Goal: Navigation & Orientation: Find specific page/section

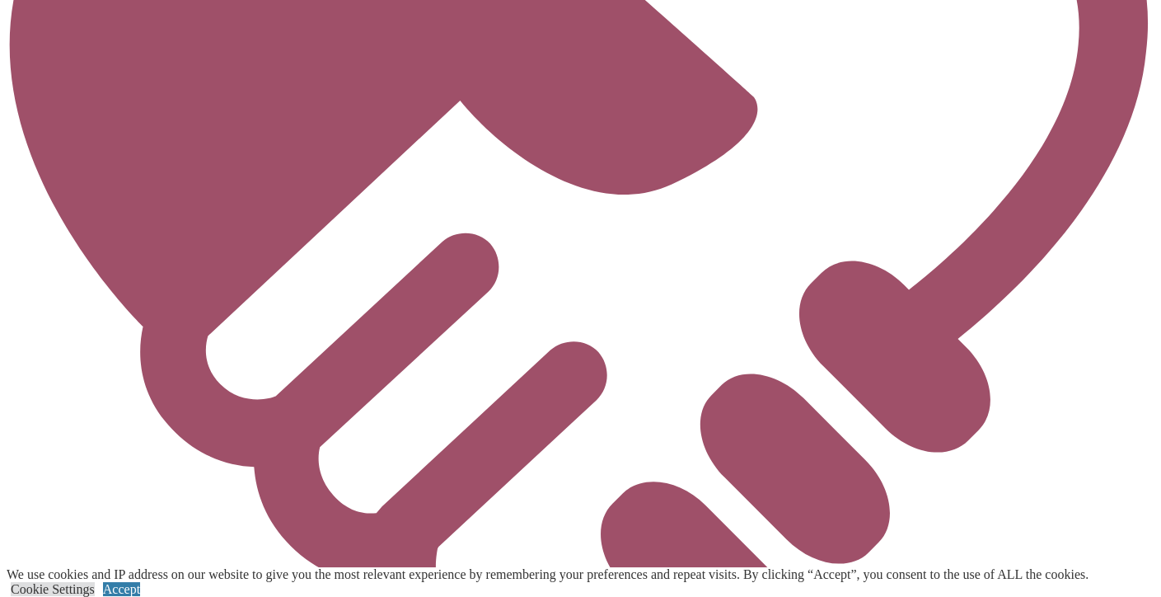
scroll to position [4367, 0]
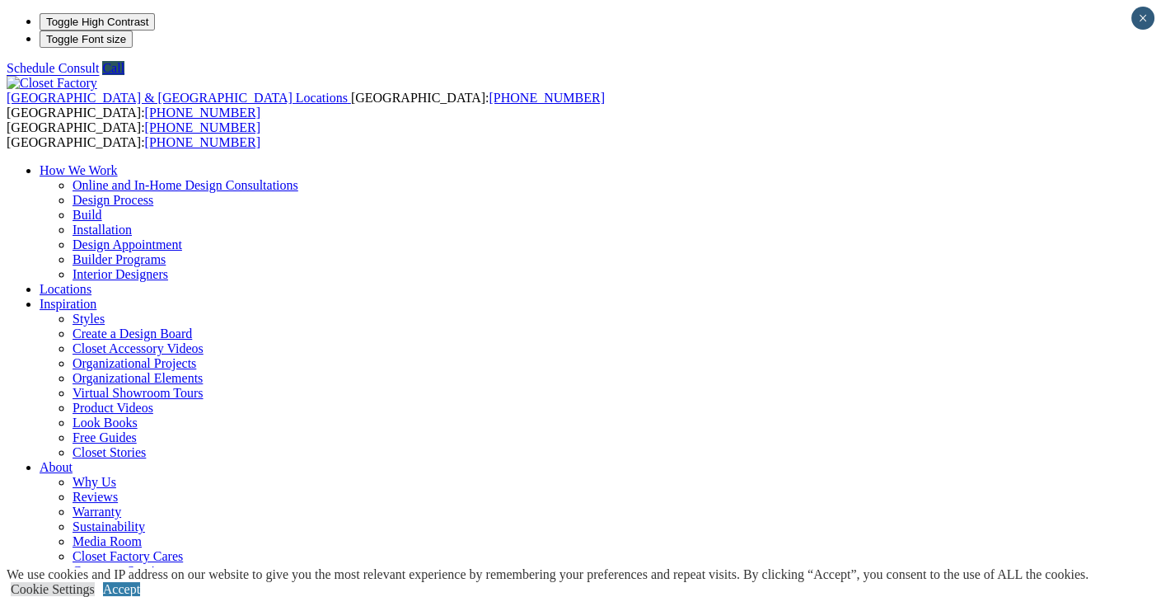
type input "*****"
click at [140, 582] on link "Accept" at bounding box center [121, 589] width 37 height 14
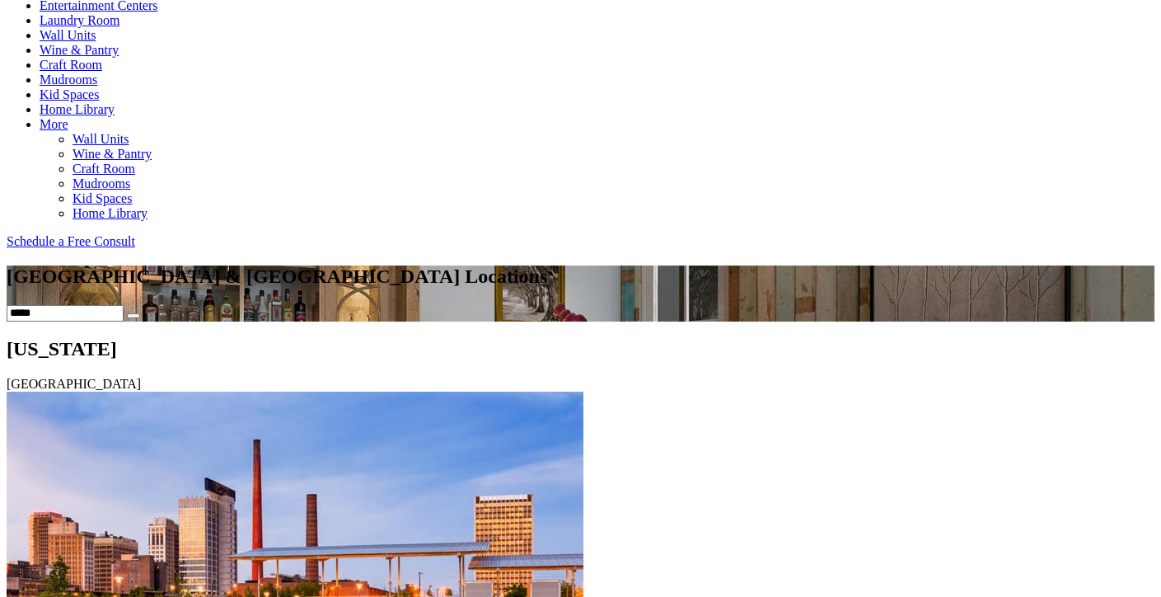
scroll to position [989, 0]
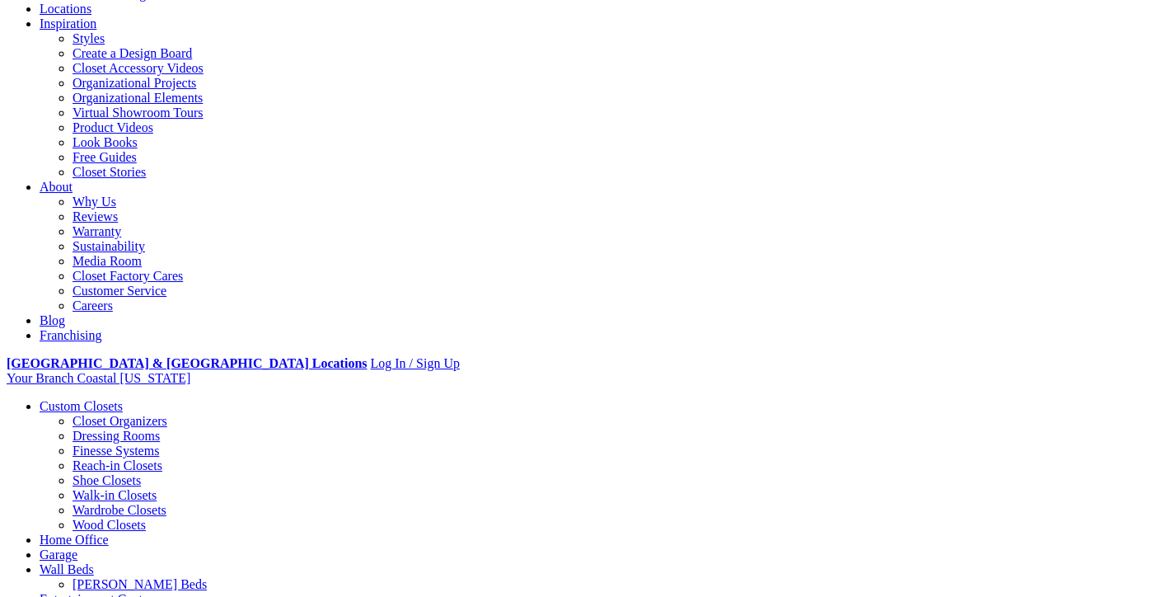
scroll to position [330, 0]
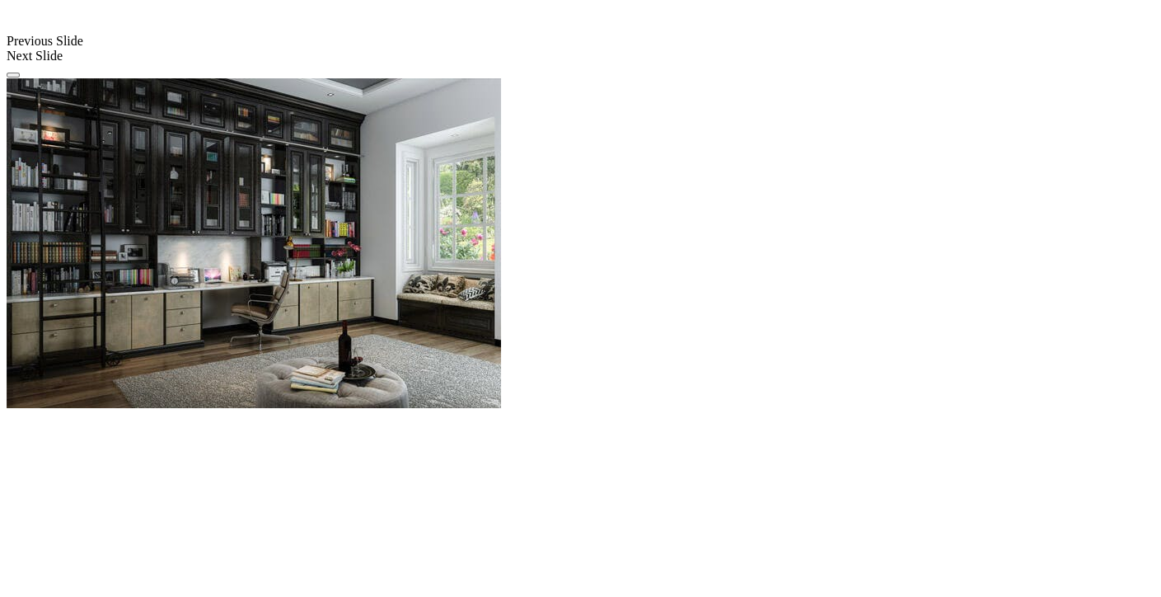
scroll to position [1678, 0]
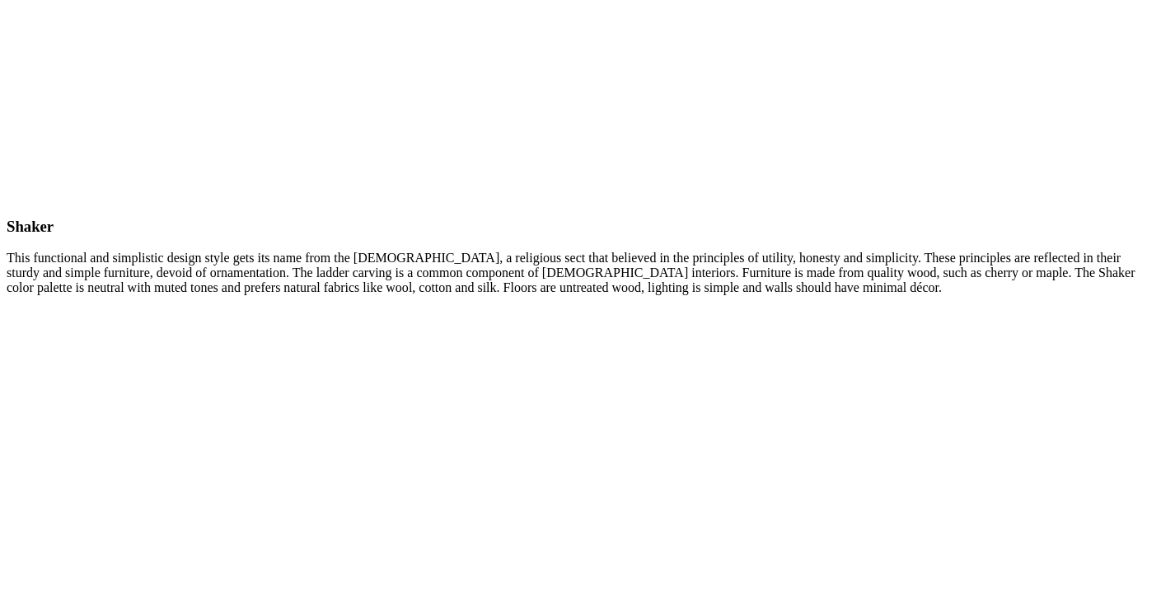
scroll to position [7910, 0]
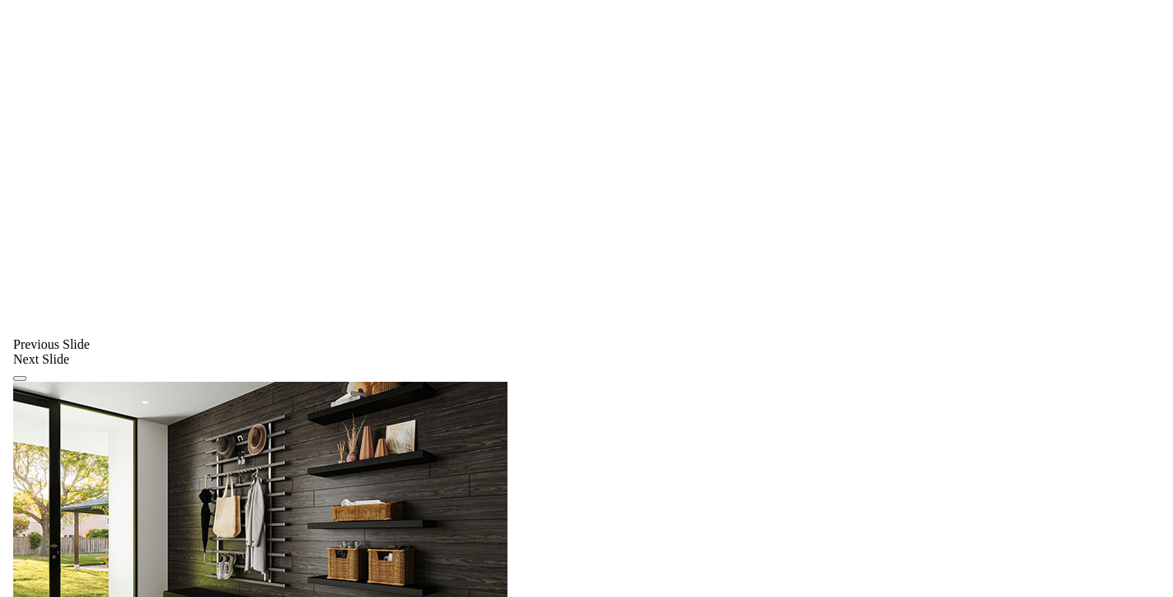
scroll to position [1318, 0]
